Goal: Task Accomplishment & Management: Use online tool/utility

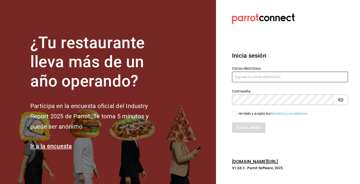
type input "[EMAIL_ADDRESS][DOMAIN_NAME]"
click at [255, 116] on div "He leído y acepto los Términos y condiciones." at bounding box center [274, 113] width 70 height 5
click at [237, 116] on input "He leído y acepto los Términos y condiciones." at bounding box center [234, 113] width 5 height 5
checkbox input "true"
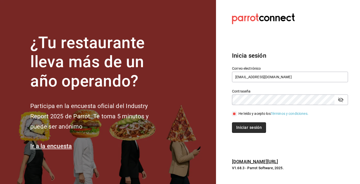
click at [254, 127] on button "Iniciar sesión" at bounding box center [249, 127] width 34 height 11
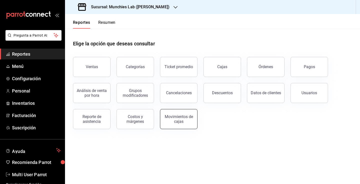
click at [183, 114] on button "Movimientos de cajas" at bounding box center [179, 119] width 38 height 20
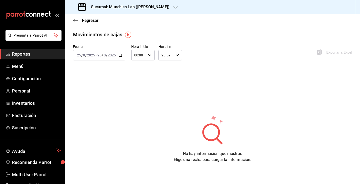
click at [122, 54] on div "2025-08-25 25 / 8 / 2025 - 2025-08-25 25 / 8 / 2025" at bounding box center [99, 55] width 52 height 11
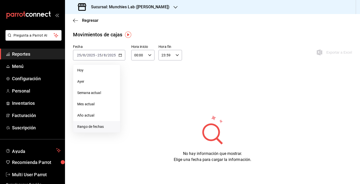
click at [117, 125] on li "Rango de fechas" at bounding box center [96, 126] width 47 height 11
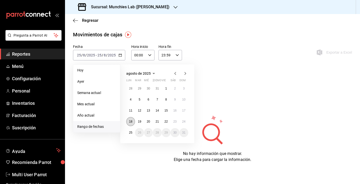
click at [133, 119] on button "18" at bounding box center [130, 121] width 9 height 9
click at [183, 119] on button "24" at bounding box center [184, 121] width 9 height 9
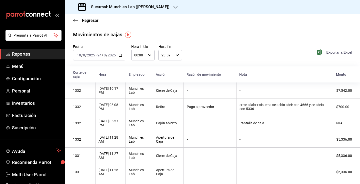
click at [346, 51] on span "Exportar a Excel" at bounding box center [335, 52] width 34 height 6
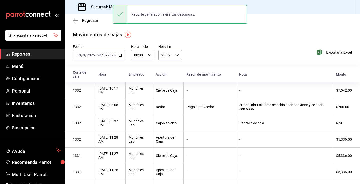
click at [95, 5] on h3 "Sucursal: Munchies Lab (VALLE)" at bounding box center [128, 7] width 83 height 6
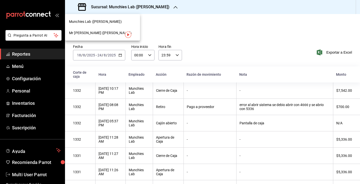
click at [98, 34] on span "Mr Smashie (Lazaro Cardenas)" at bounding box center [100, 32] width 63 height 5
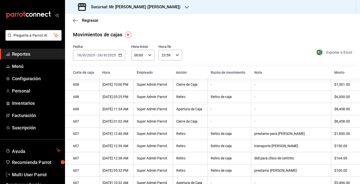
click at [342, 51] on span "Exportar a Excel" at bounding box center [335, 52] width 34 height 6
